Goal: Task Accomplishment & Management: Use online tool/utility

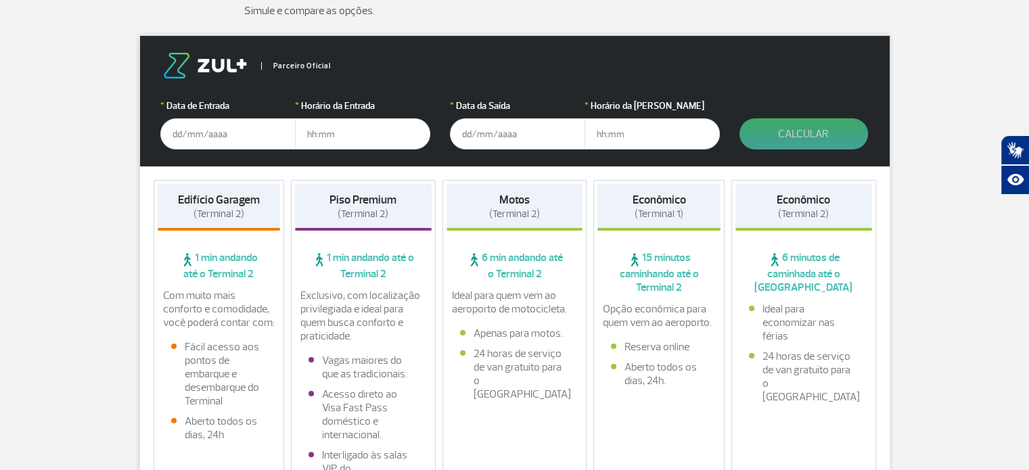
scroll to position [203, 0]
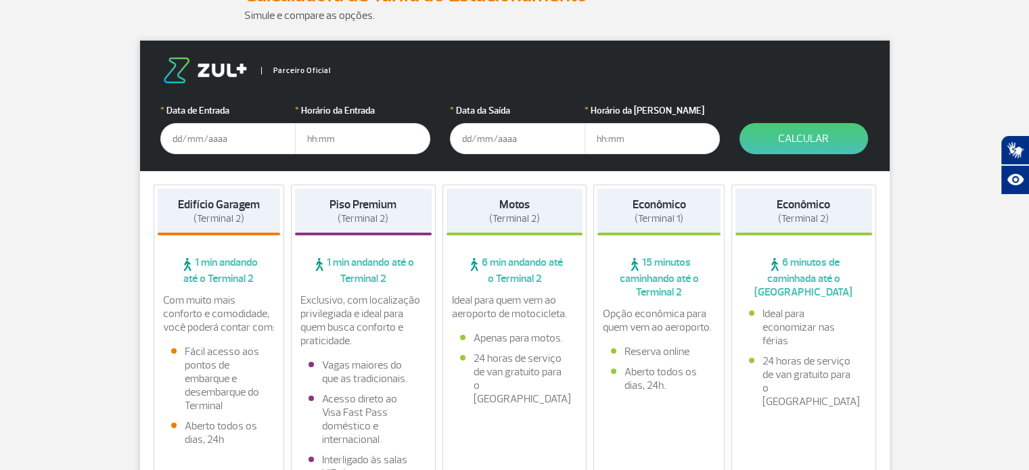
click at [249, 132] on input "text" at bounding box center [227, 138] width 135 height 31
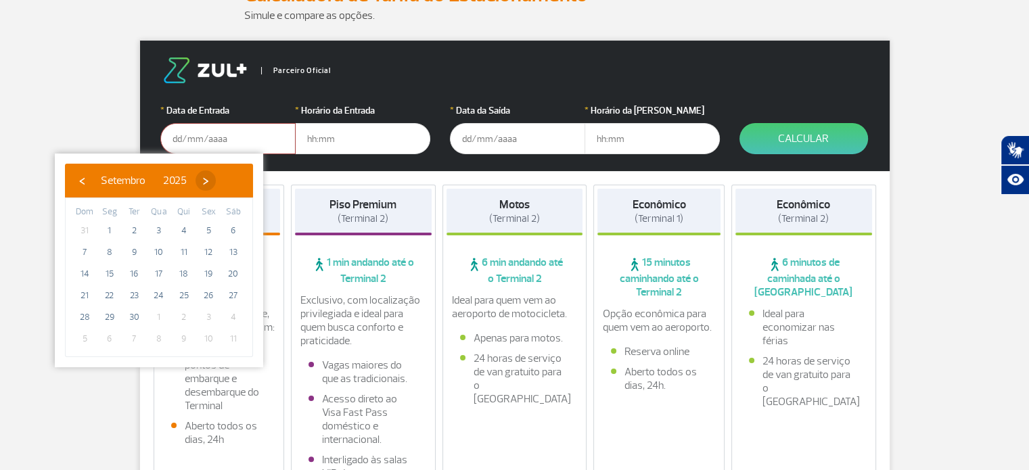
click at [216, 178] on span "›" at bounding box center [206, 180] width 20 height 20
click at [179, 231] on span "2" at bounding box center [184, 231] width 22 height 22
type input "[DATE]"
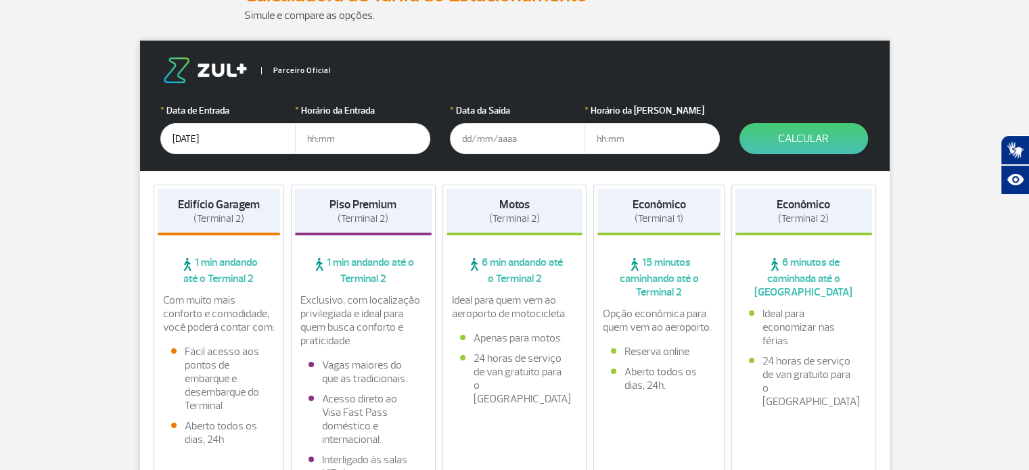
click at [354, 141] on input "text" at bounding box center [362, 138] width 135 height 31
type input "6"
type input "06:00"
click at [476, 145] on input "text" at bounding box center [517, 138] width 135 height 31
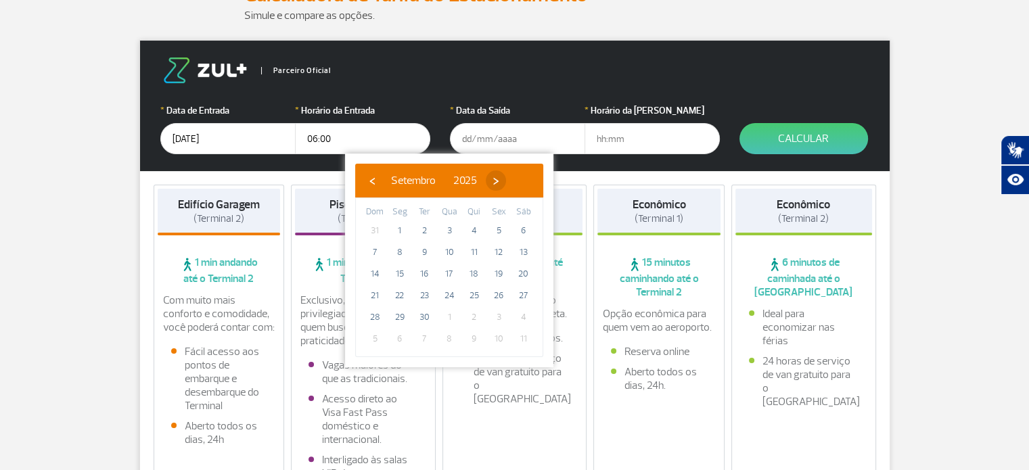
click at [506, 182] on span "›" at bounding box center [496, 180] width 20 height 20
click at [377, 252] on span "5" at bounding box center [375, 253] width 22 height 22
type input "[DATE]"
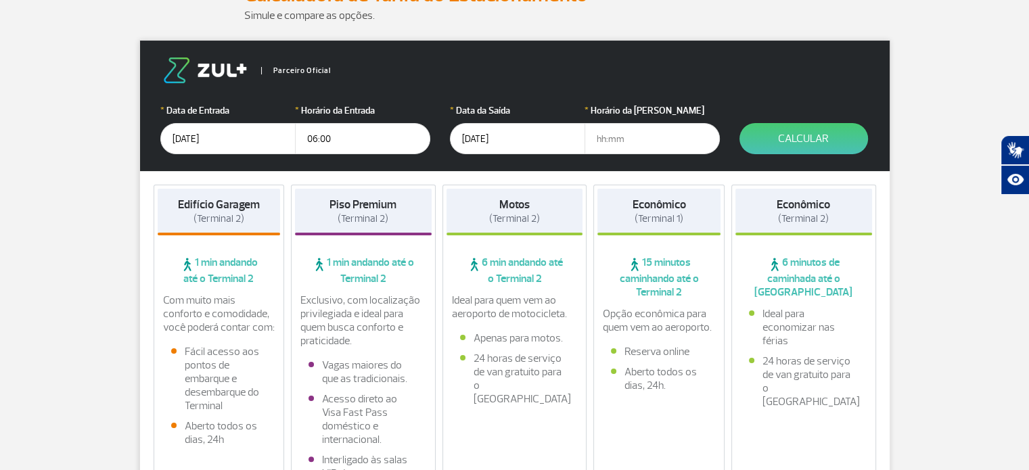
click at [603, 139] on input "text" at bounding box center [651, 138] width 135 height 31
type input "21:00"
click at [796, 147] on button "Calcular" at bounding box center [803, 138] width 129 height 31
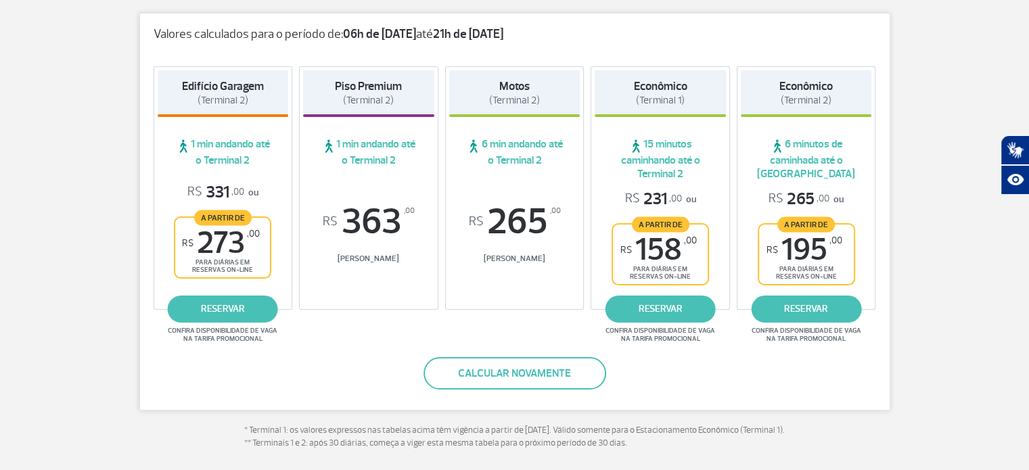
scroll to position [219, 0]
